Goal: Task Accomplishment & Management: Manage account settings

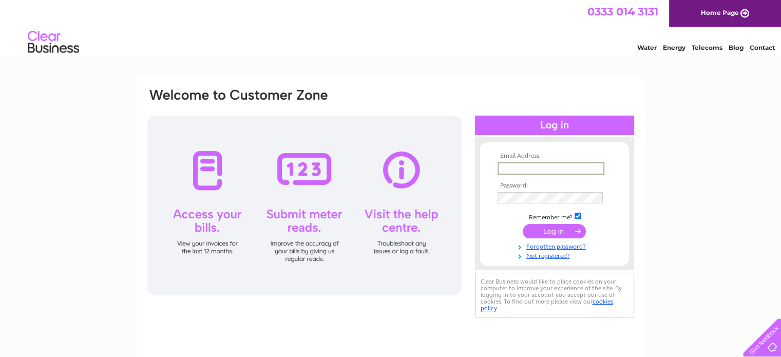
type input "[EMAIL_ADDRESS][DOMAIN_NAME]"
click at [555, 237] on input "submit" at bounding box center [554, 230] width 63 height 14
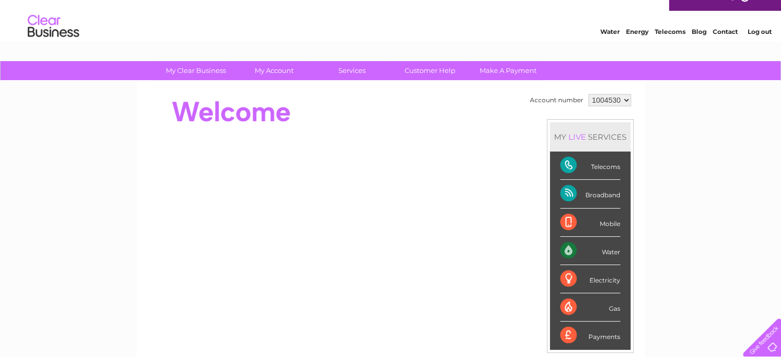
scroll to position [13, 0]
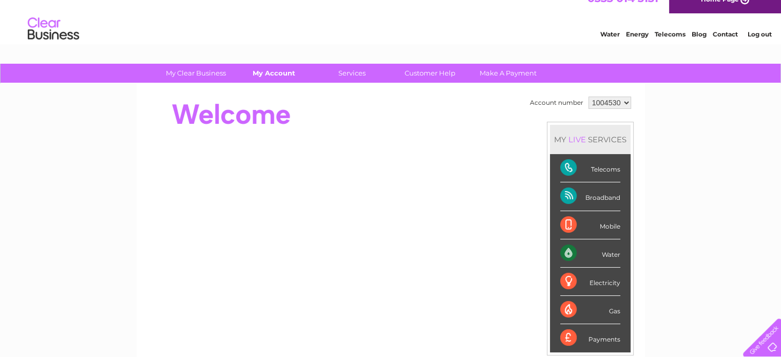
click at [281, 79] on link "My Account" at bounding box center [274, 73] width 85 height 19
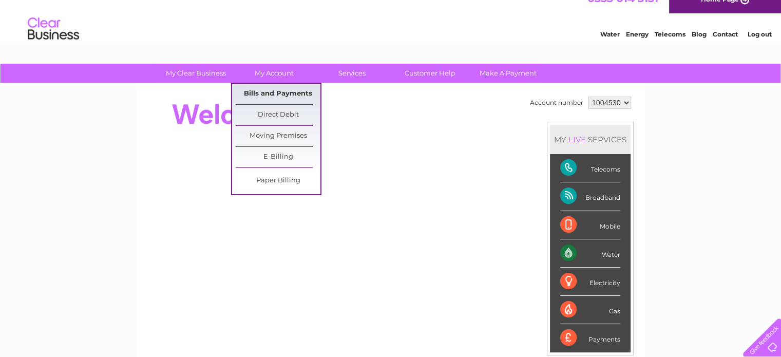
click at [287, 95] on link "Bills and Payments" at bounding box center [278, 94] width 85 height 21
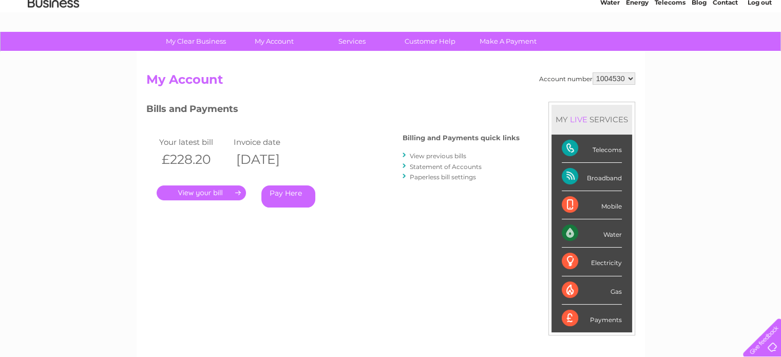
click at [444, 154] on link "View previous bills" at bounding box center [438, 156] width 57 height 8
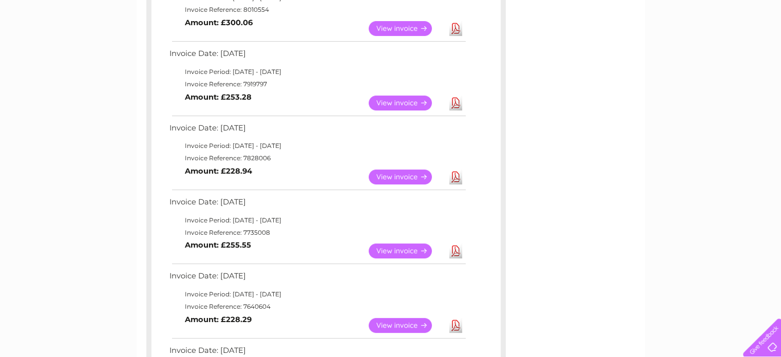
scroll to position [290, 0]
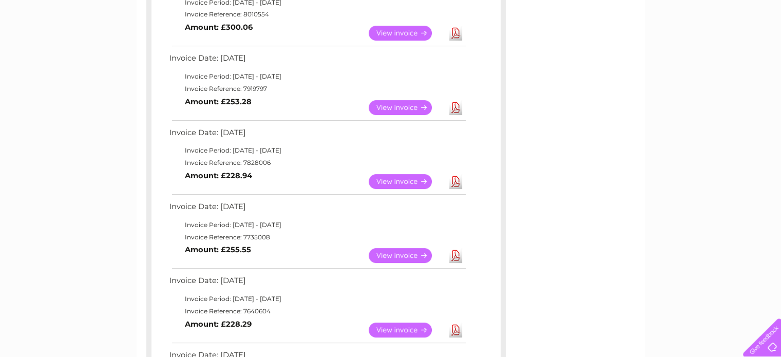
click at [401, 179] on link "View" at bounding box center [407, 181] width 76 height 15
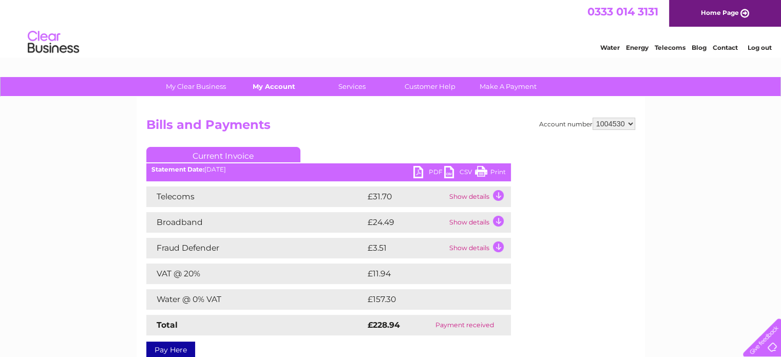
click at [275, 90] on link "My Account" at bounding box center [274, 86] width 85 height 19
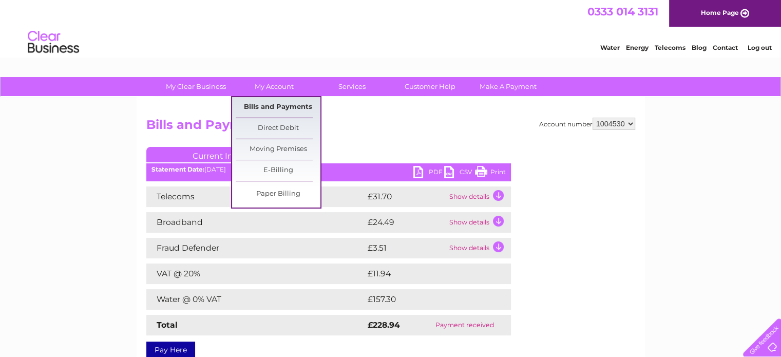
click at [280, 109] on link "Bills and Payments" at bounding box center [278, 107] width 85 height 21
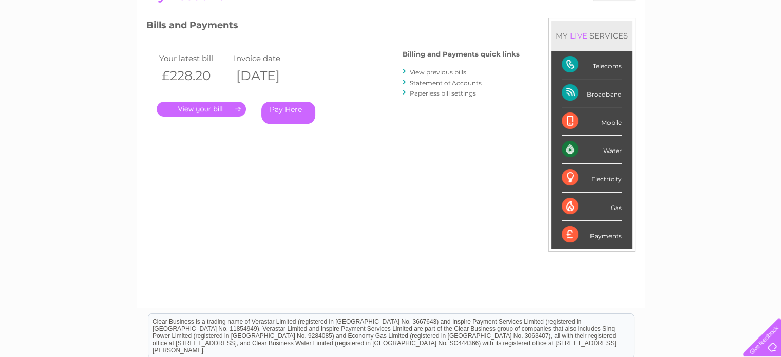
scroll to position [137, 0]
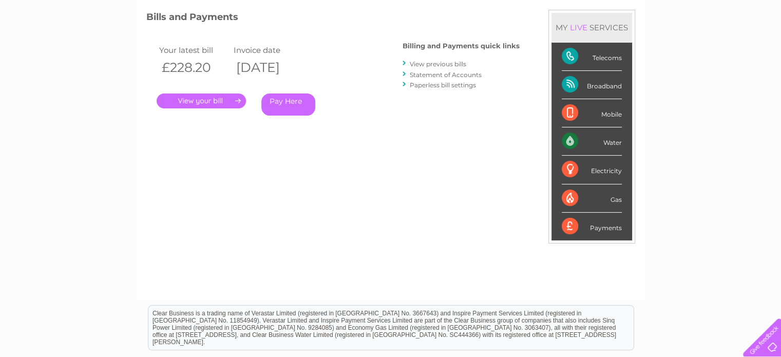
click at [436, 64] on link "View previous bills" at bounding box center [438, 64] width 57 height 8
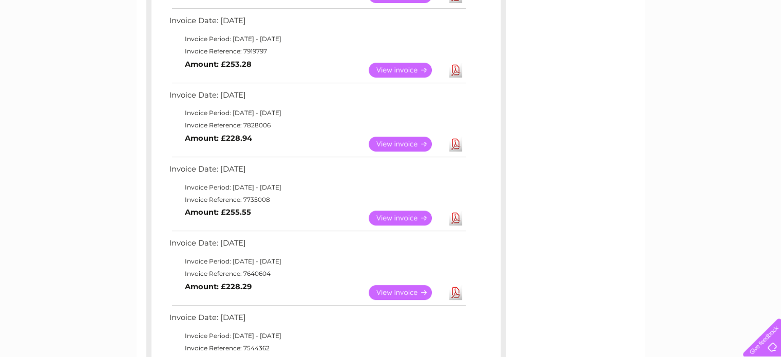
scroll to position [332, 0]
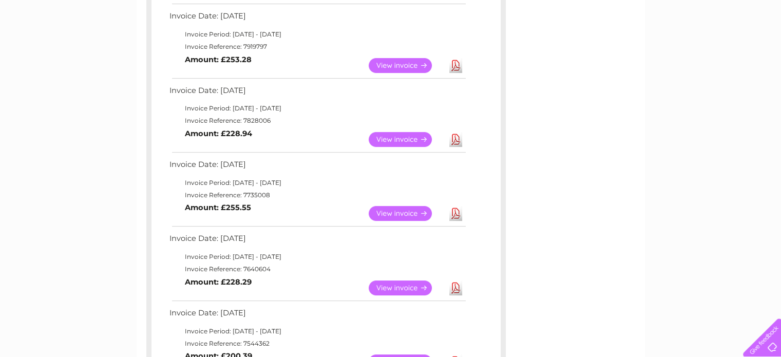
click at [399, 146] on link "View" at bounding box center [407, 139] width 76 height 15
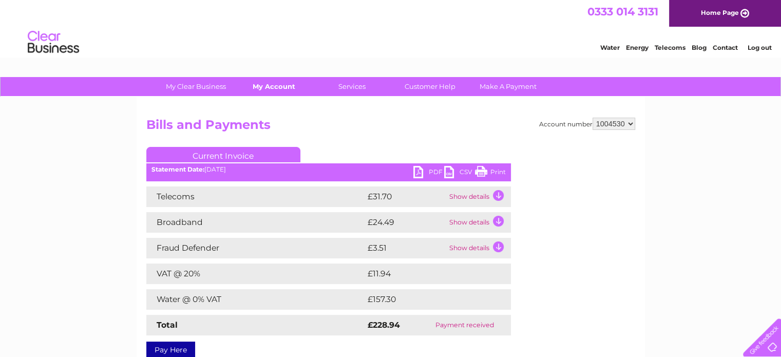
click at [279, 85] on link "My Account" at bounding box center [274, 86] width 85 height 19
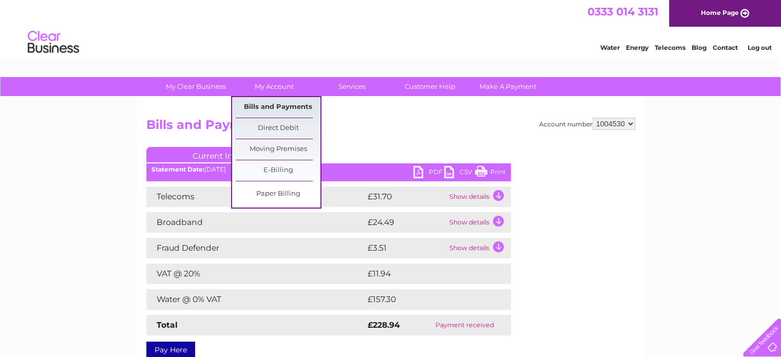
click at [276, 104] on link "Bills and Payments" at bounding box center [278, 107] width 85 height 21
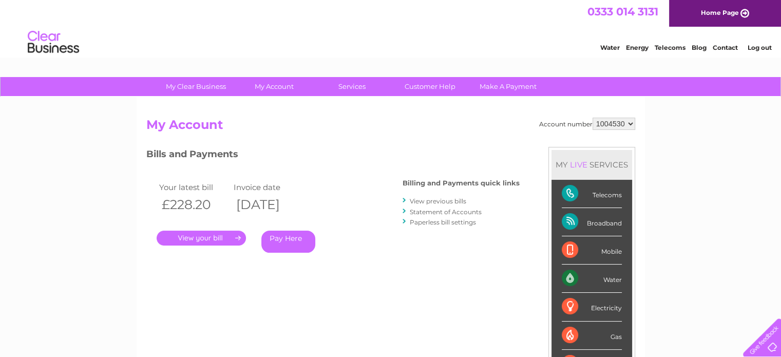
click at [185, 242] on link "." at bounding box center [201, 238] width 89 height 15
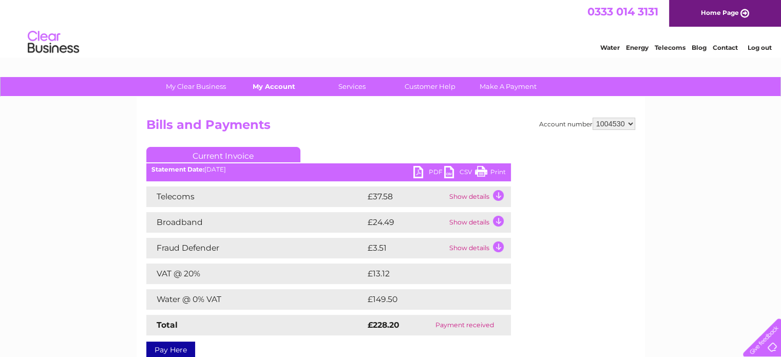
click at [281, 84] on link "My Account" at bounding box center [274, 86] width 85 height 19
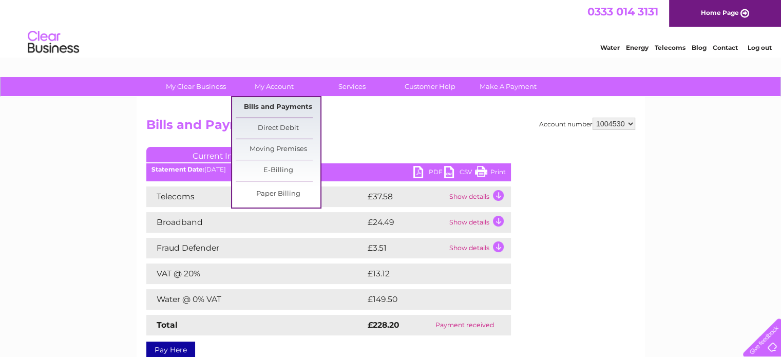
click at [293, 104] on link "Bills and Payments" at bounding box center [278, 107] width 85 height 21
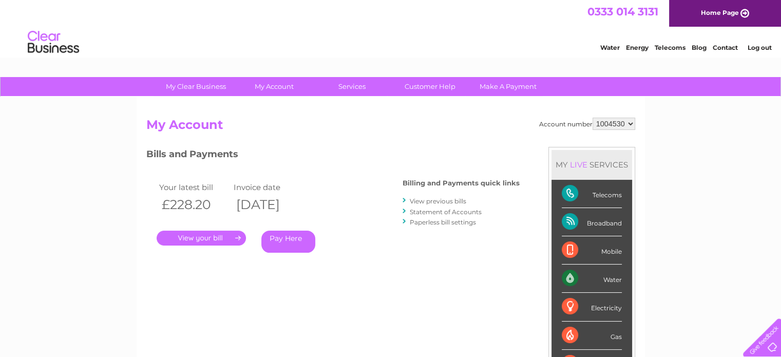
click at [446, 200] on link "View previous bills" at bounding box center [438, 201] width 57 height 8
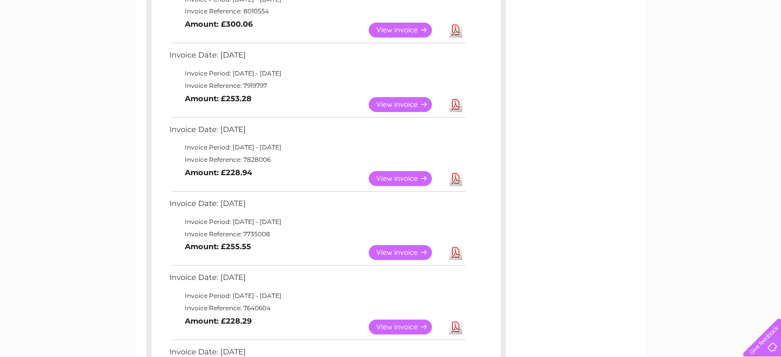
scroll to position [296, 0]
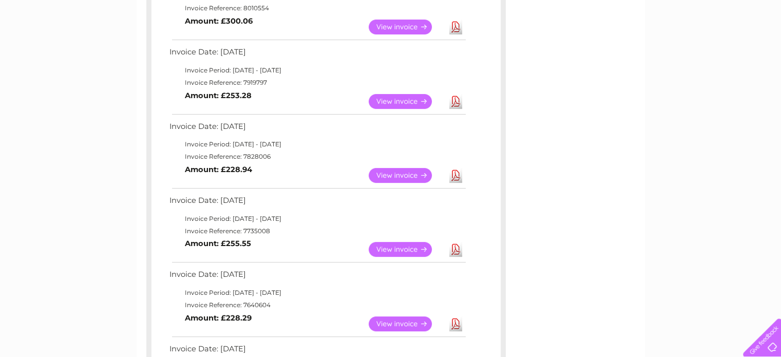
click at [389, 176] on link "View" at bounding box center [407, 175] width 76 height 15
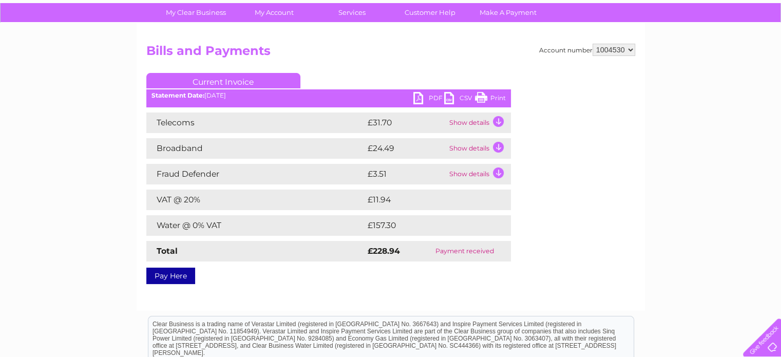
scroll to position [69, 0]
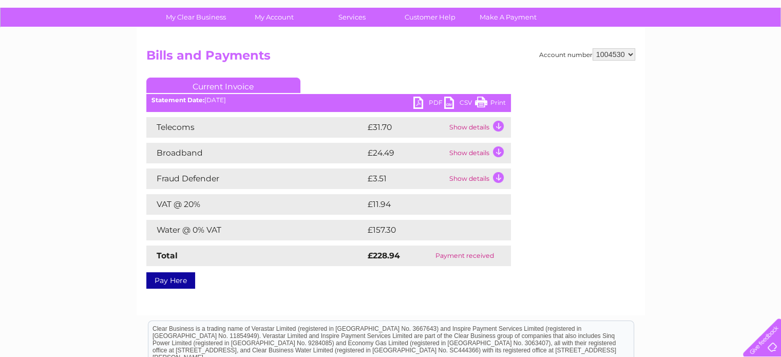
click at [499, 177] on td "Show details" at bounding box center [479, 179] width 64 height 21
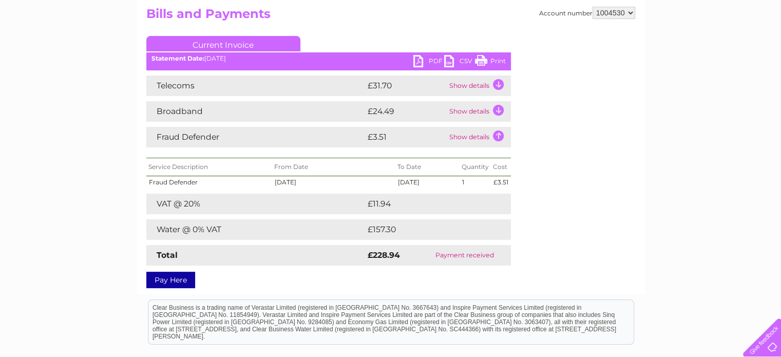
scroll to position [0, 0]
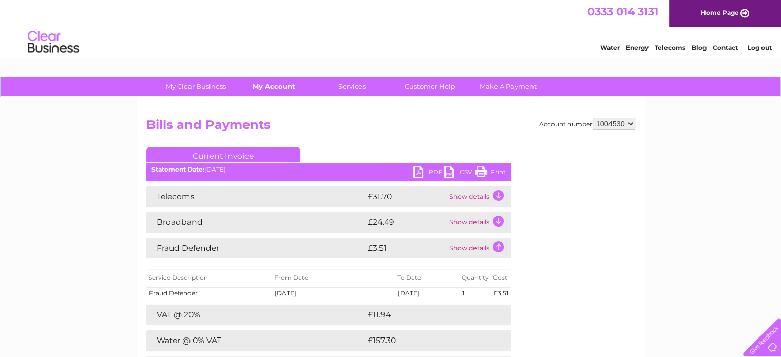
click at [279, 86] on link "My Account" at bounding box center [274, 86] width 85 height 19
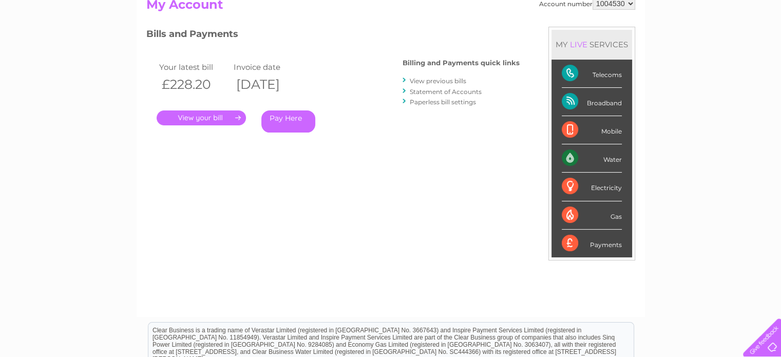
scroll to position [115, 0]
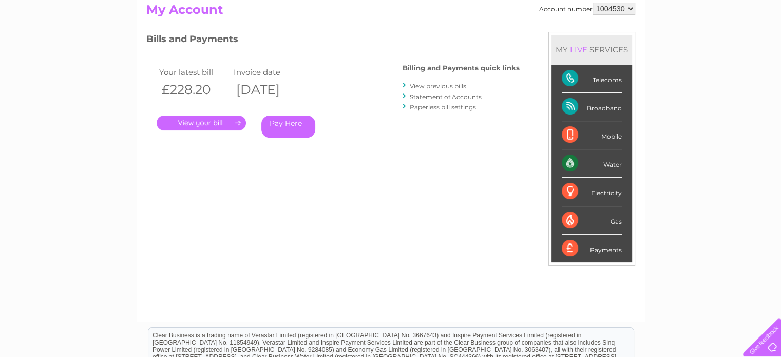
click at [450, 84] on link "View previous bills" at bounding box center [438, 86] width 57 height 8
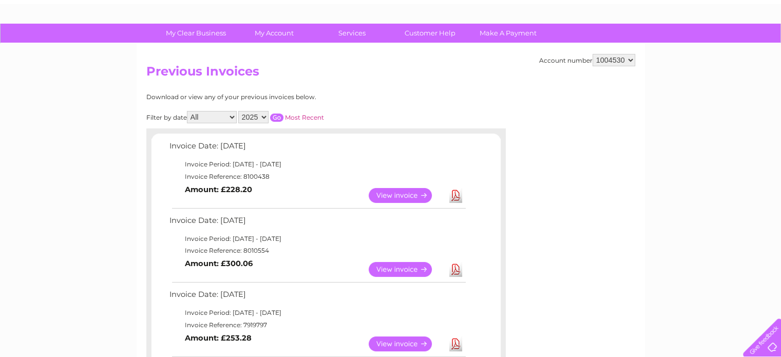
scroll to position [52, 0]
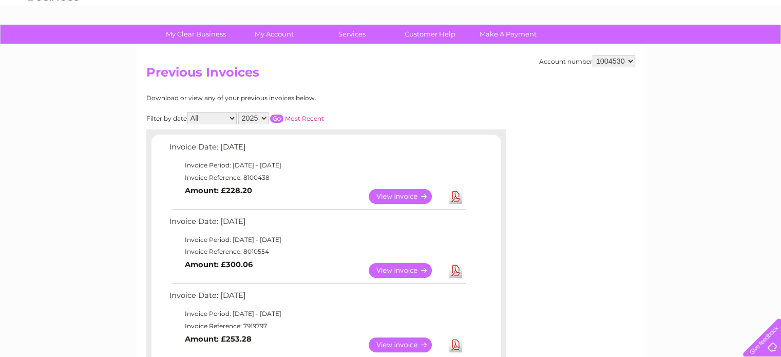
click at [401, 194] on link "View" at bounding box center [407, 196] width 76 height 15
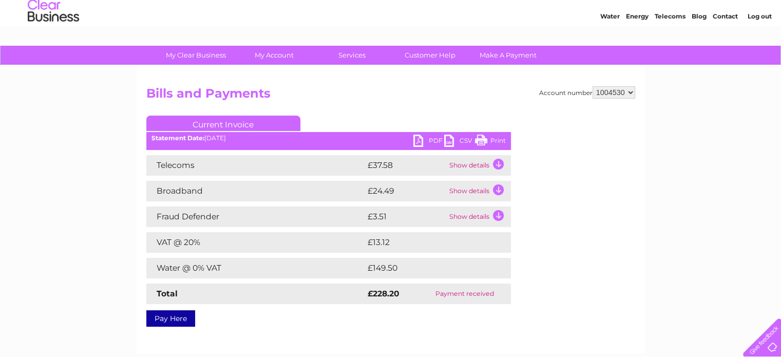
scroll to position [34, 0]
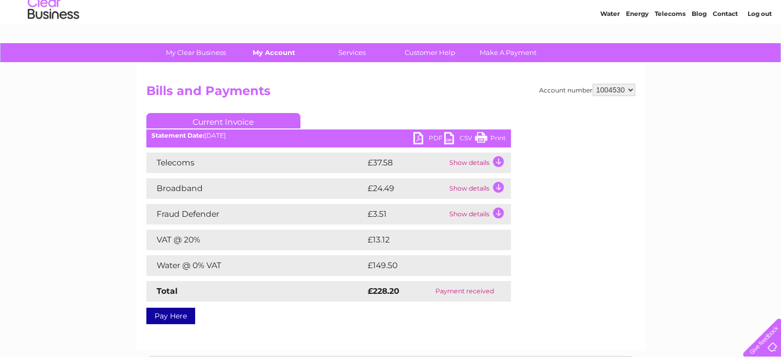
click at [281, 54] on link "My Account" at bounding box center [274, 52] width 85 height 19
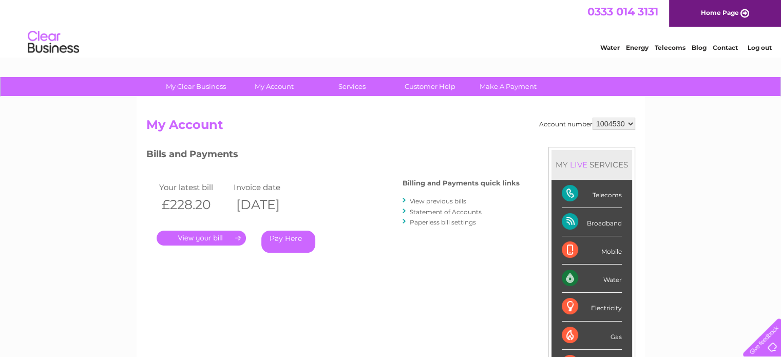
click at [462, 198] on link "View previous bills" at bounding box center [438, 201] width 57 height 8
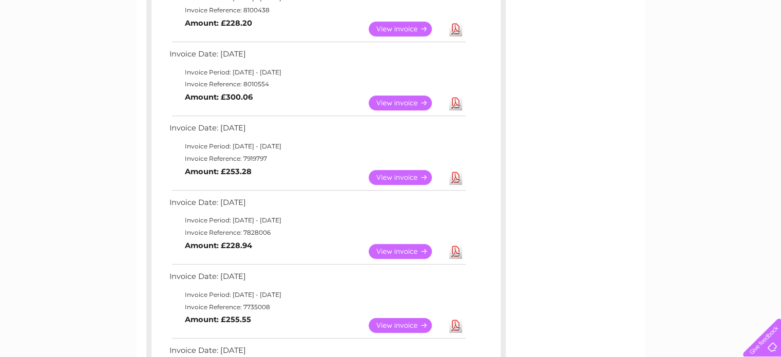
scroll to position [222, 0]
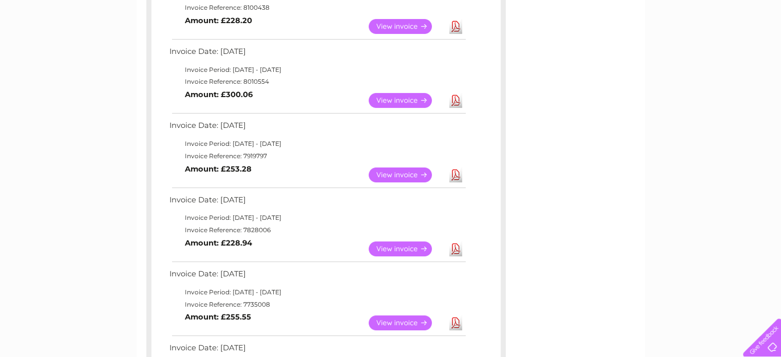
click at [403, 248] on link "View" at bounding box center [407, 248] width 76 height 15
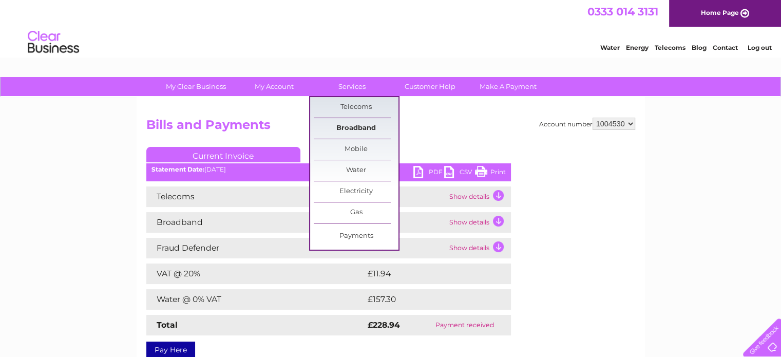
click at [353, 123] on link "Broadband" at bounding box center [356, 128] width 85 height 21
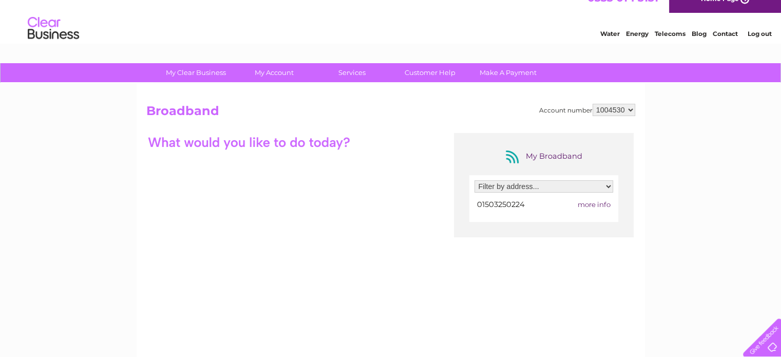
scroll to position [11, 0]
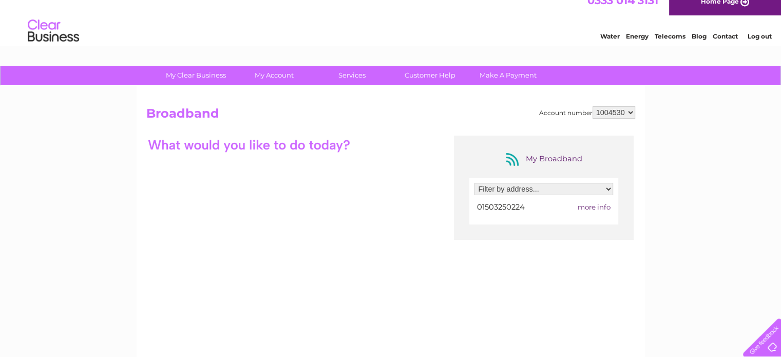
click at [598, 214] on div "Filter by address... [STREET_ADDRESS] 01503250224 more info" at bounding box center [544, 201] width 149 height 47
click at [594, 203] on span "more info" at bounding box center [594, 207] width 33 height 8
click at [610, 189] on select "Filter by address... Triffle Farm Torpoint, Torpoint, Cornwall, PL11 3BZ" at bounding box center [544, 189] width 139 height 12
select select "1724539"
click at [475, 183] on select "Filter by address... Triffle Farm Torpoint, Torpoint, Cornwall, PL11 3BZ" at bounding box center [544, 189] width 139 height 12
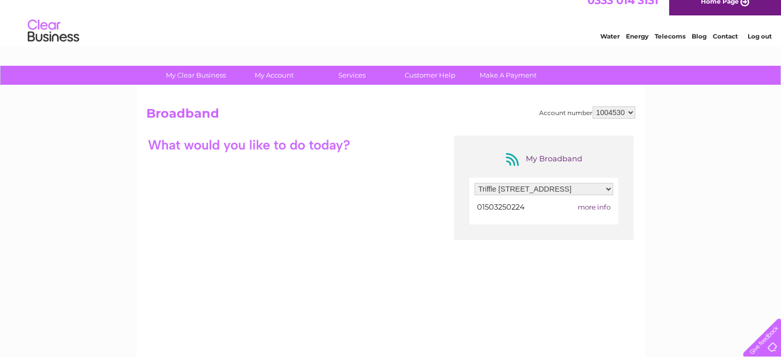
scroll to position [0, 0]
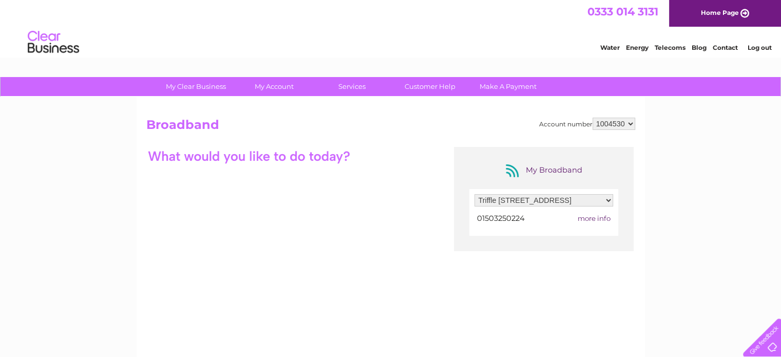
click at [603, 216] on span "more info" at bounding box center [594, 218] width 33 height 8
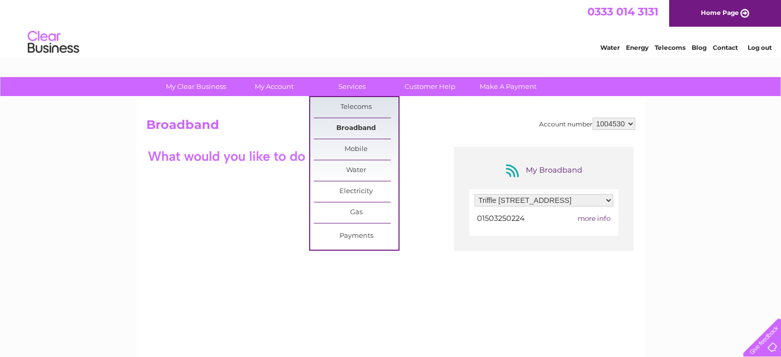
click at [343, 126] on link "Broadband" at bounding box center [356, 128] width 85 height 21
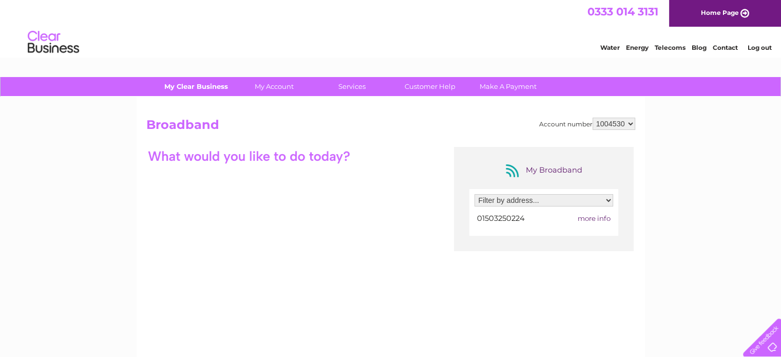
click at [197, 89] on link "My Clear Business" at bounding box center [196, 86] width 85 height 19
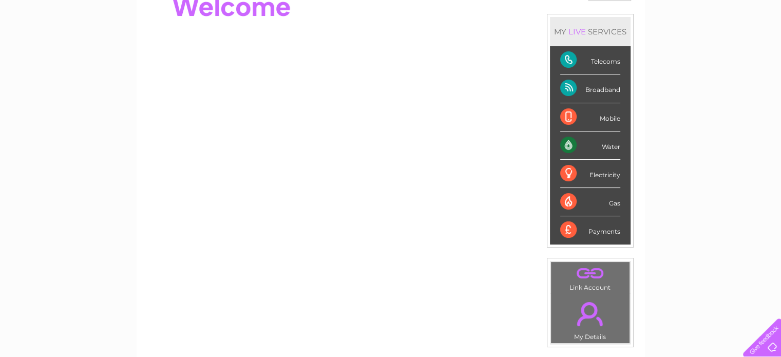
scroll to position [119, 0]
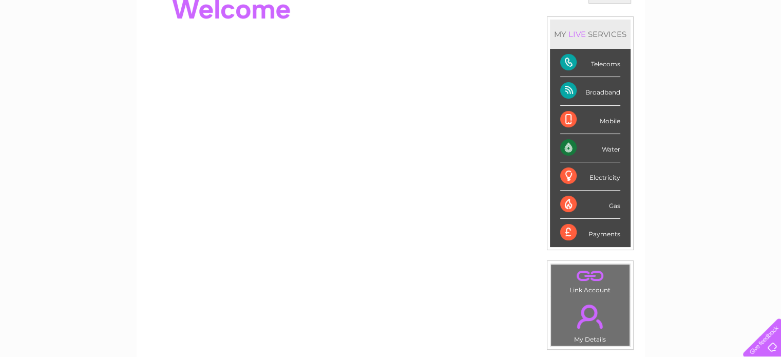
click at [606, 62] on div "Telecoms" at bounding box center [591, 63] width 60 height 28
click at [603, 67] on div "Telecoms" at bounding box center [591, 63] width 60 height 28
click at [569, 62] on div "Telecoms" at bounding box center [591, 63] width 60 height 28
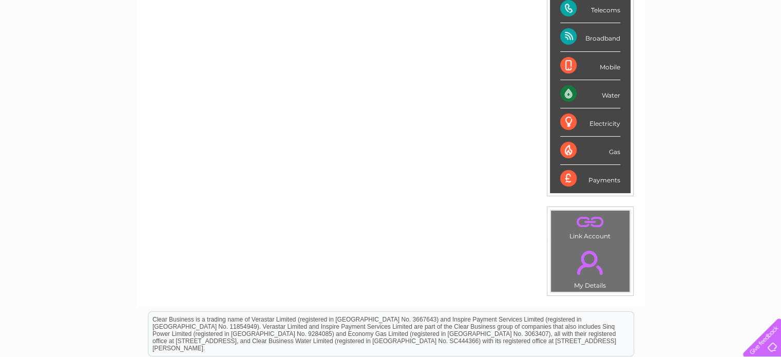
scroll to position [0, 0]
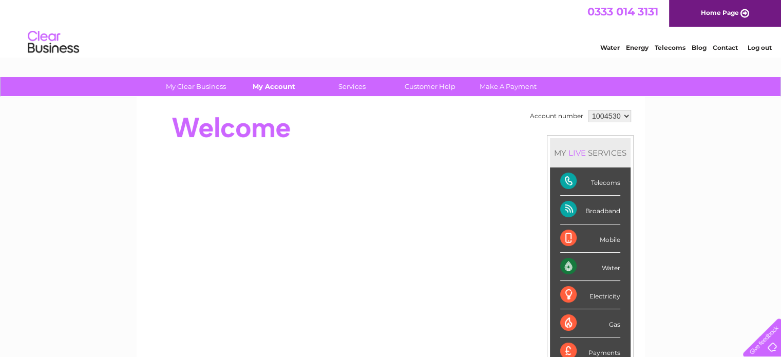
click at [282, 90] on link "My Account" at bounding box center [274, 86] width 85 height 19
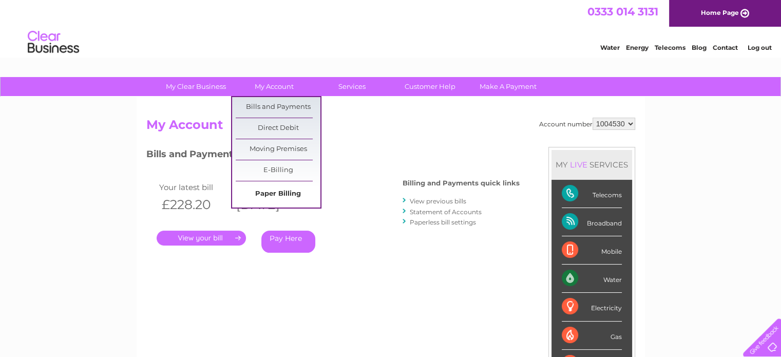
click at [279, 189] on link "Paper Billing" at bounding box center [278, 194] width 85 height 21
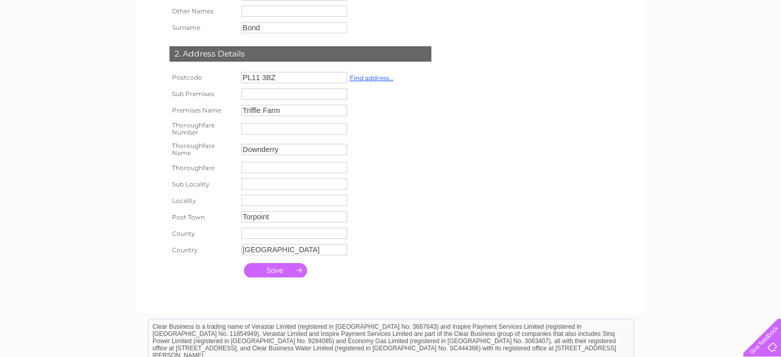
scroll to position [225, 0]
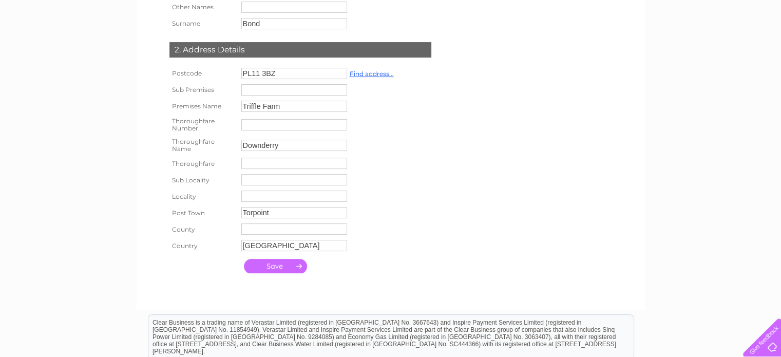
click at [285, 269] on input "submit" at bounding box center [275, 266] width 63 height 14
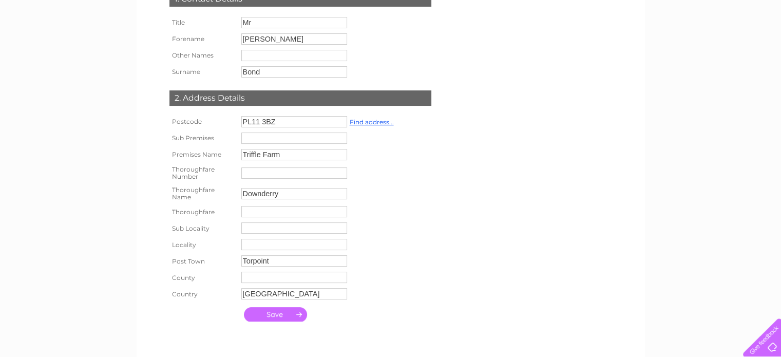
scroll to position [0, 0]
